Goal: Task Accomplishment & Management: Manage account settings

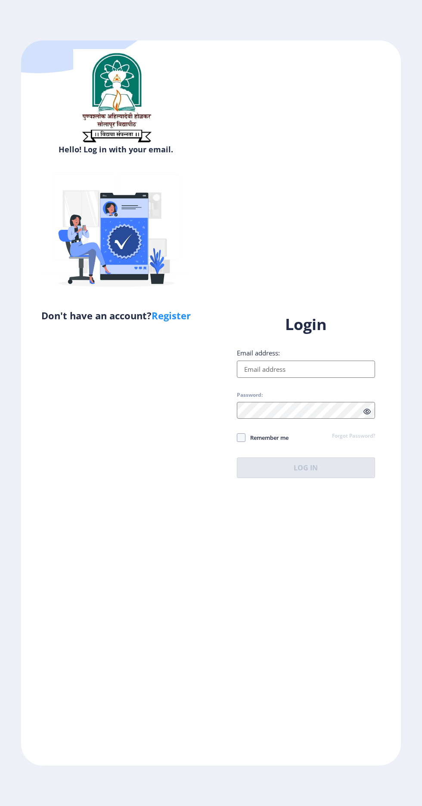
click at [308, 378] on input "Email address:" at bounding box center [306, 369] width 138 height 17
type input "[EMAIL_ADDRESS][DOMAIN_NAME]"
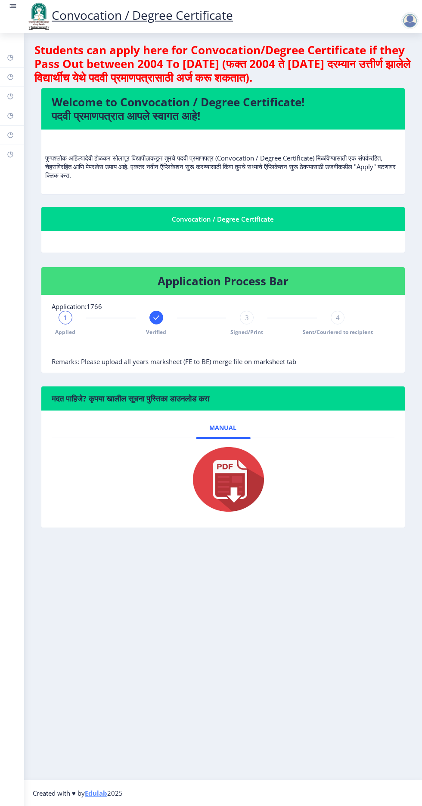
click at [245, 319] on span "3" at bounding box center [247, 317] width 4 height 9
click at [340, 322] on div "4" at bounding box center [338, 318] width 14 height 14
click at [70, 326] on div "Applied" at bounding box center [66, 323] width 14 height 25
click at [13, 6] on rect at bounding box center [13, 6] width 5 height 1
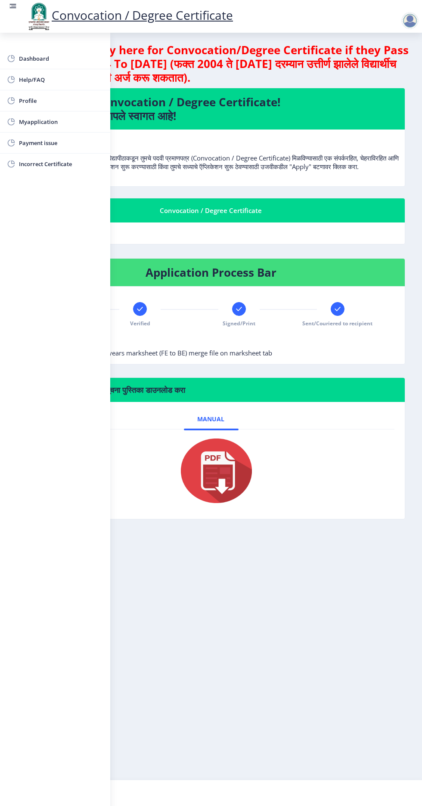
click at [59, 126] on span "Myapplication" at bounding box center [61, 122] width 84 height 10
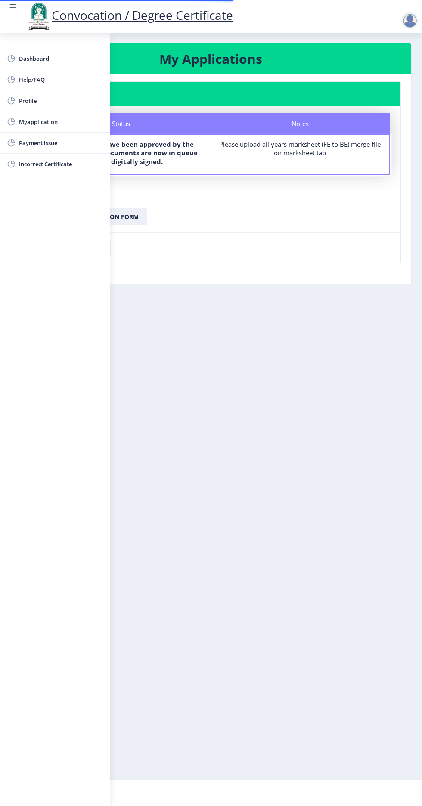
click at [13, 6] on rect at bounding box center [13, 6] width 5 height 1
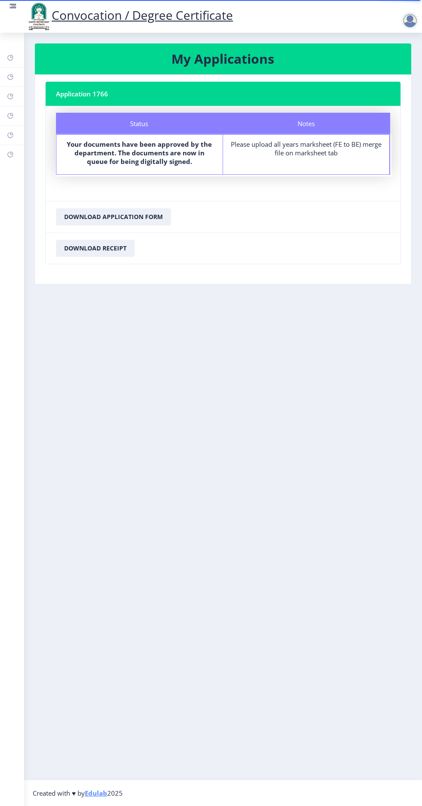
click at [28, 11] on img at bounding box center [39, 16] width 26 height 29
click at [27, 24] on img at bounding box center [39, 16] width 26 height 29
click at [30, 14] on img at bounding box center [39, 16] width 26 height 29
click at [13, 16] on link at bounding box center [13, 16] width 9 height 29
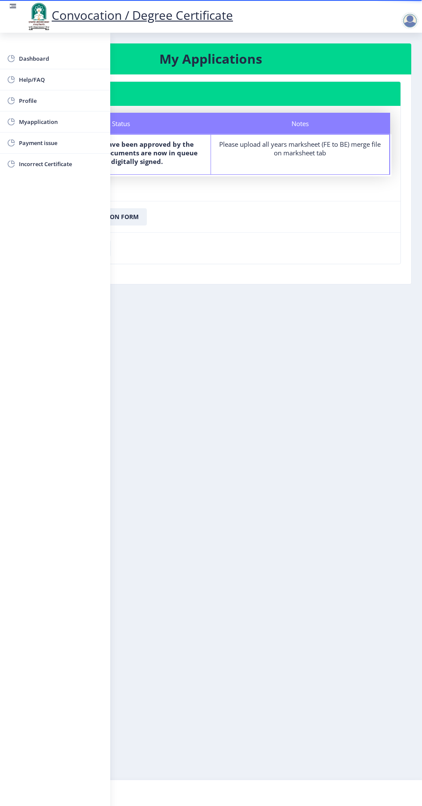
click at [30, 11] on img at bounding box center [39, 16] width 26 height 29
click at [72, 56] on span "Dashboard" at bounding box center [61, 58] width 84 height 10
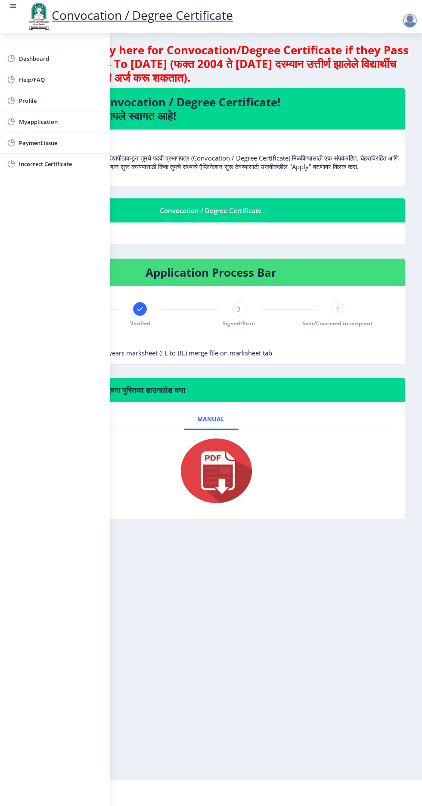
click at [59, 80] on span "Help/FAQ" at bounding box center [61, 79] width 84 height 10
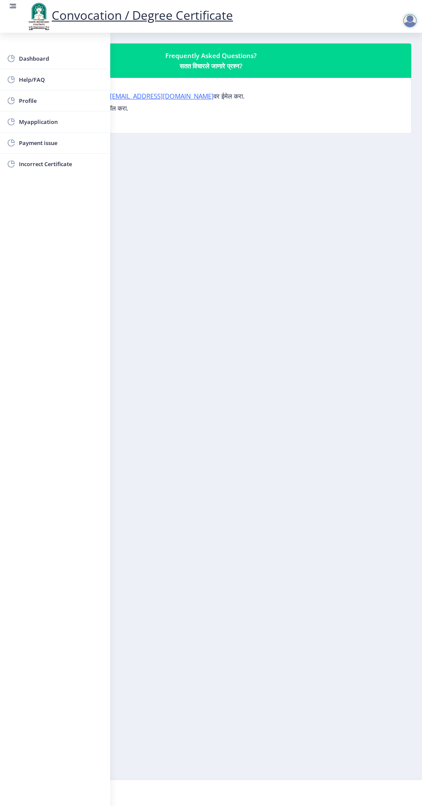
click at [26, 14] on img at bounding box center [39, 16] width 26 height 29
click at [26, 12] on img at bounding box center [39, 16] width 26 height 29
click at [26, 13] on img at bounding box center [39, 16] width 26 height 29
click at [26, 19] on img at bounding box center [39, 16] width 26 height 29
click at [26, 20] on img at bounding box center [39, 16] width 26 height 29
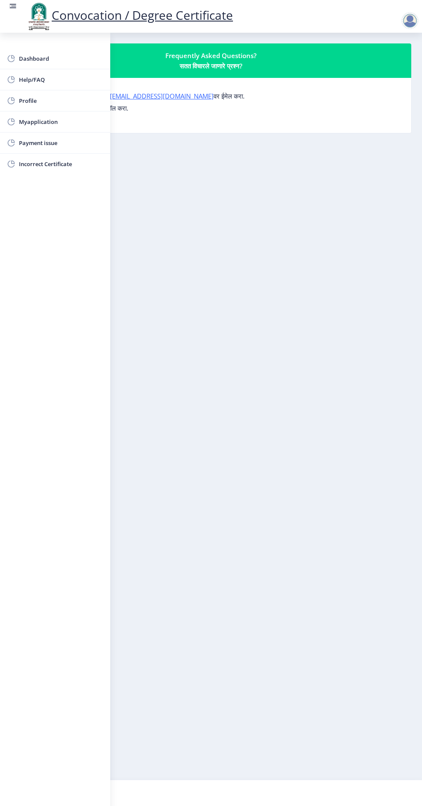
click at [30, 6] on img at bounding box center [39, 16] width 26 height 29
click at [30, 7] on img at bounding box center [39, 16] width 26 height 29
click at [15, 19] on link at bounding box center [13, 16] width 9 height 29
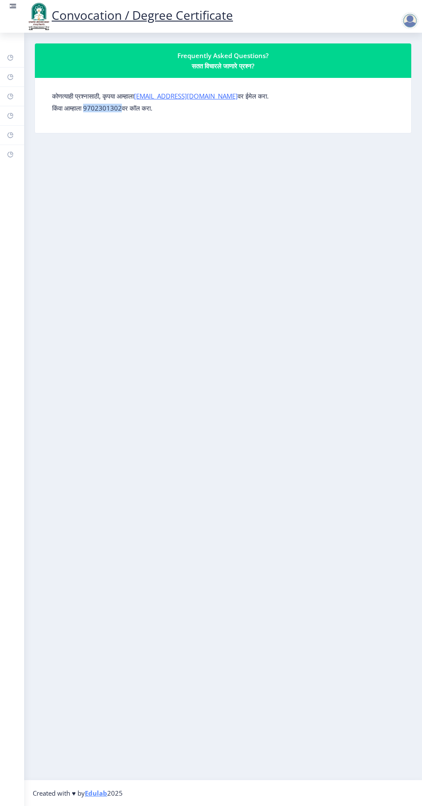
click at [187, 289] on nb-layout-column "Frequently Asked Questions? सतत विचारले जाणारे प्रश्न? कोणत्याही प्रश्नासाठी, क…" at bounding box center [223, 406] width 398 height 747
click at [408, 20] on div at bounding box center [409, 20] width 17 height 17
click at [203, 347] on nb-layout-column "Frequently Asked Questions? सतत विचारले जाणारे प्रश्न? कोणत्याही प्रश्नासाठी, क…" at bounding box center [223, 406] width 398 height 747
click at [402, 20] on div at bounding box center [409, 20] width 17 height 17
click at [391, 72] on span "Log out" at bounding box center [387, 67] width 55 height 10
